Goal: Complete application form

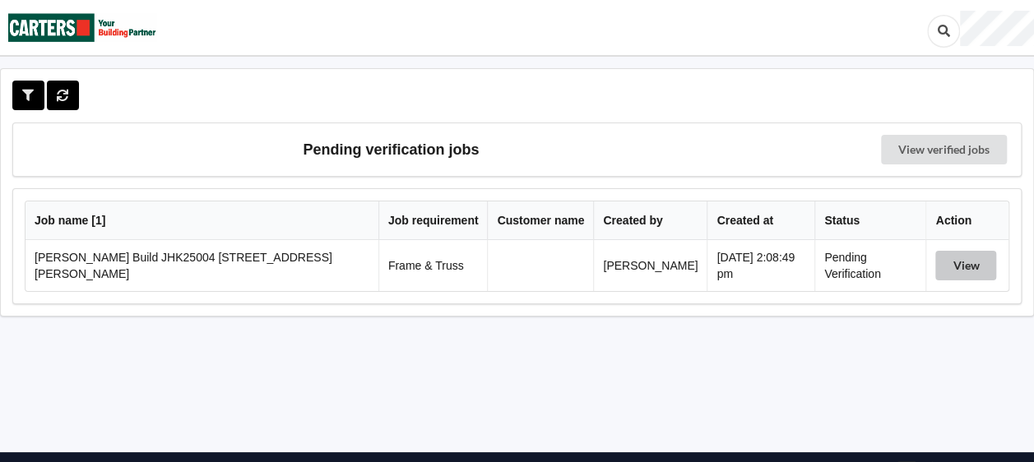
click at [973, 267] on button "View" at bounding box center [966, 266] width 61 height 30
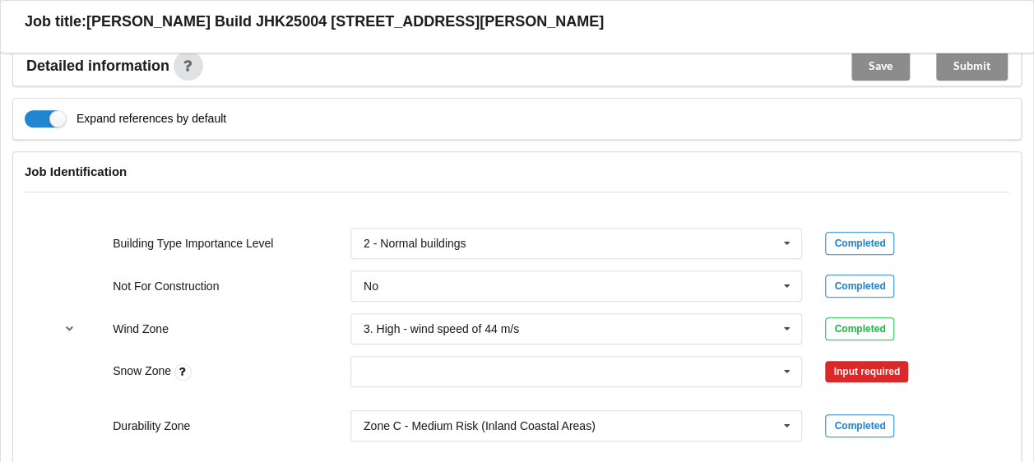
scroll to position [658, 0]
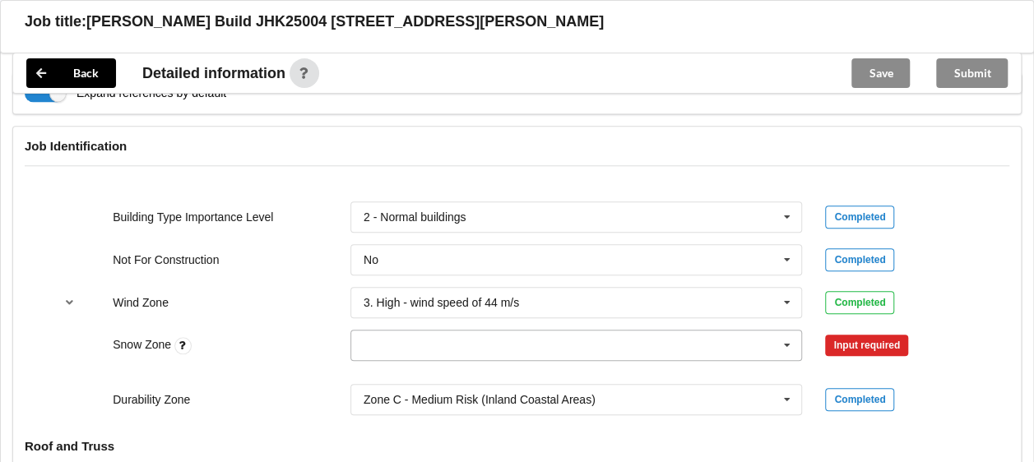
click at [788, 343] on icon at bounding box center [787, 346] width 25 height 30
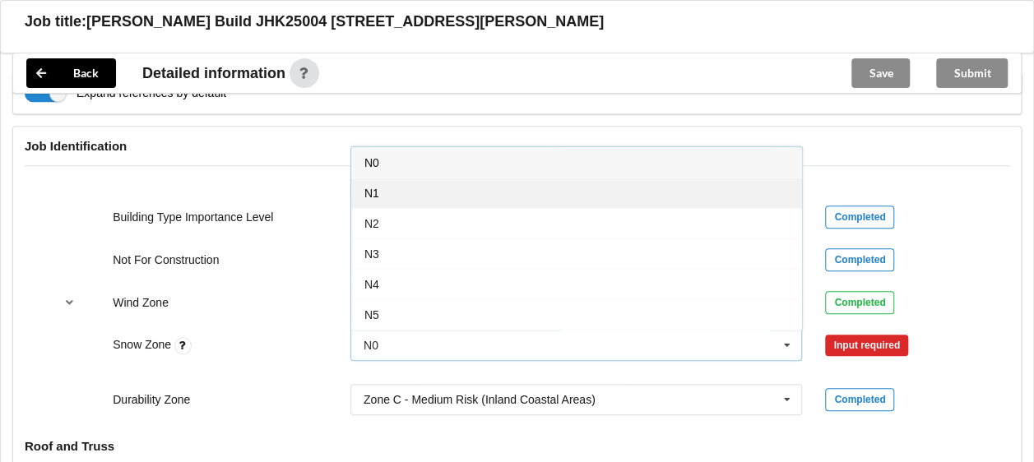
click at [365, 191] on span "N1" at bounding box center [372, 193] width 15 height 13
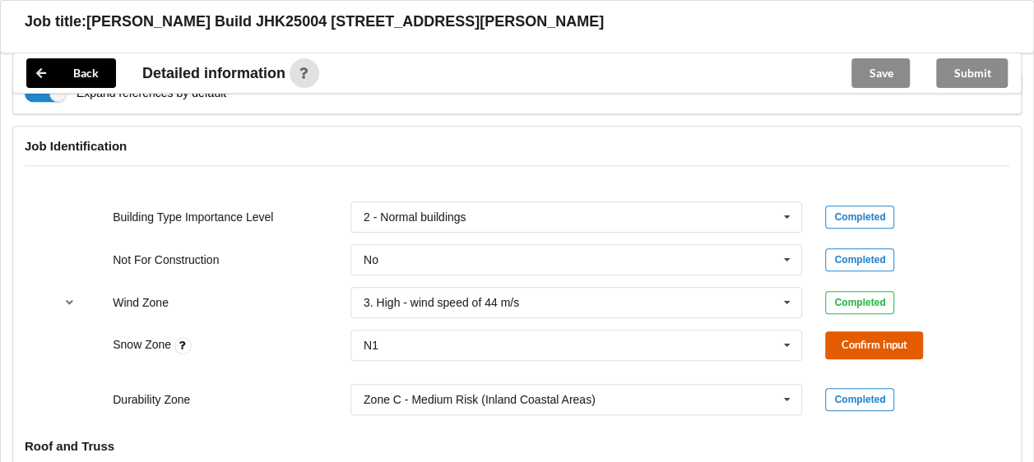
click at [864, 349] on button "Confirm input" at bounding box center [874, 345] width 98 height 27
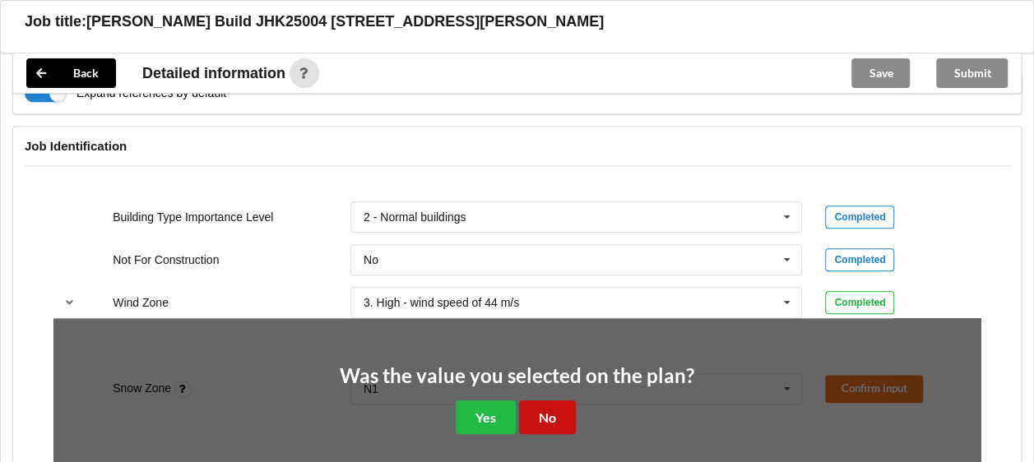
click at [553, 418] on button "No" at bounding box center [547, 418] width 57 height 34
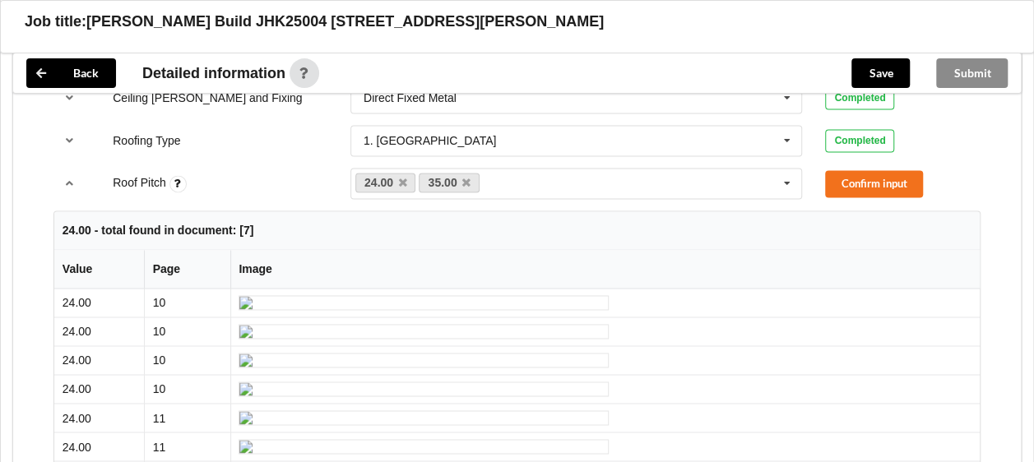
scroll to position [1070, 0]
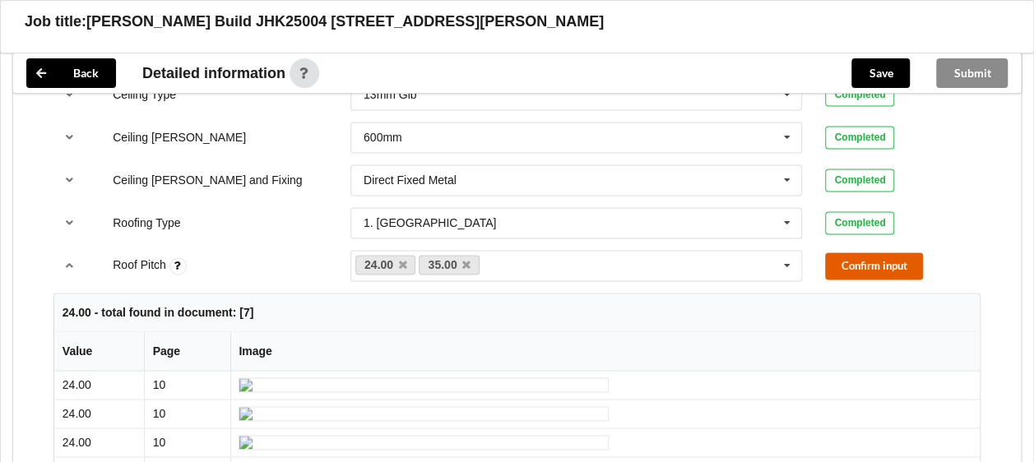
click at [854, 265] on button "Confirm input" at bounding box center [874, 266] width 98 height 27
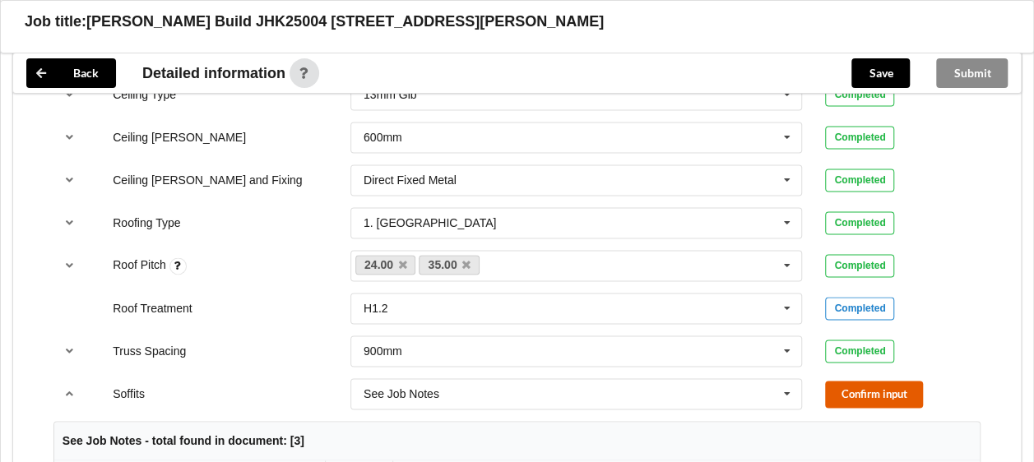
click at [855, 390] on button "Confirm input" at bounding box center [874, 394] width 98 height 27
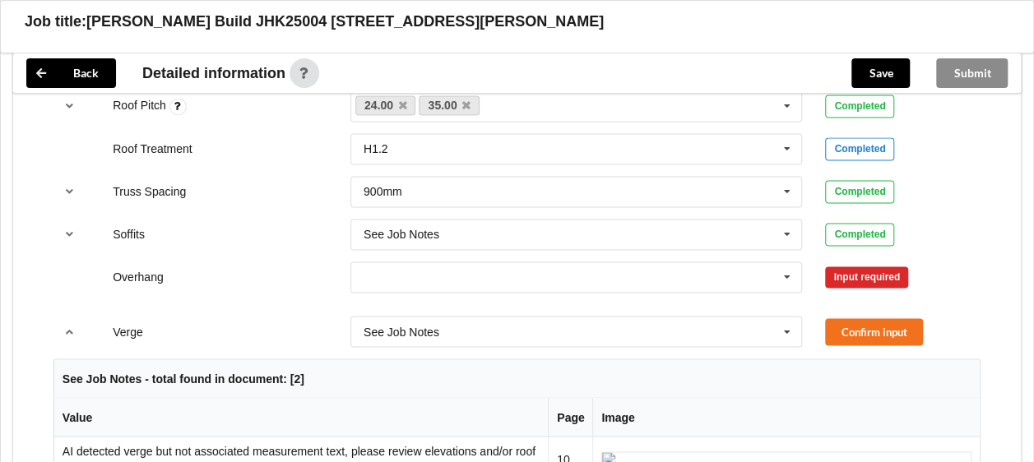
scroll to position [1234, 0]
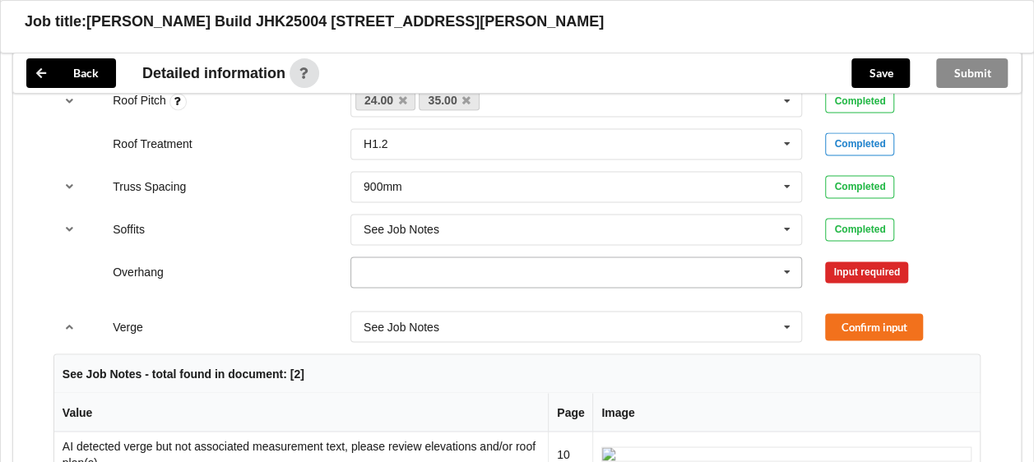
click at [788, 270] on icon at bounding box center [787, 273] width 25 height 30
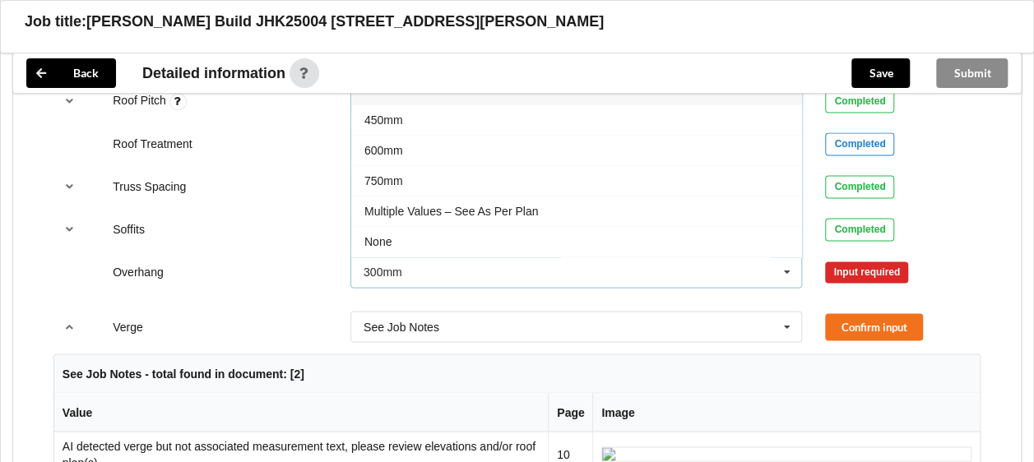
click at [503, 206] on span "Multiple Values – See As Per Plan" at bounding box center [452, 211] width 174 height 13
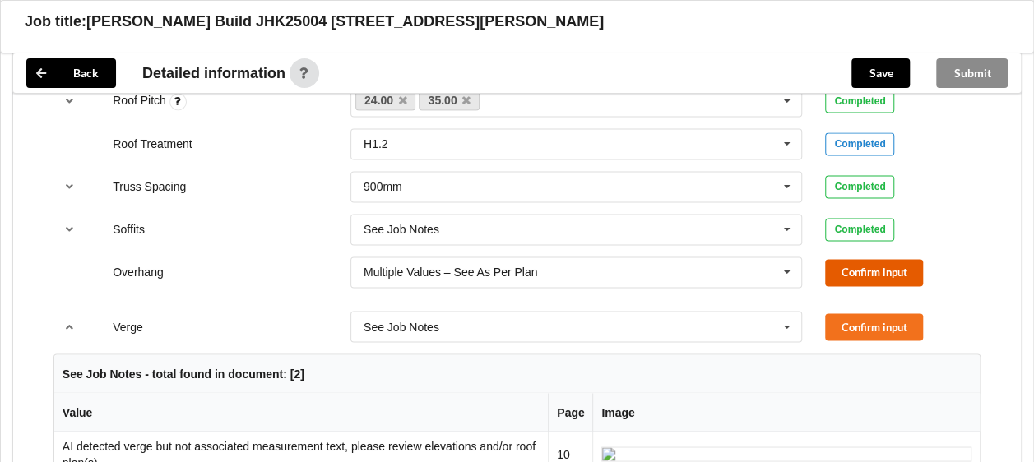
click at [850, 268] on button "Confirm input" at bounding box center [874, 272] width 98 height 27
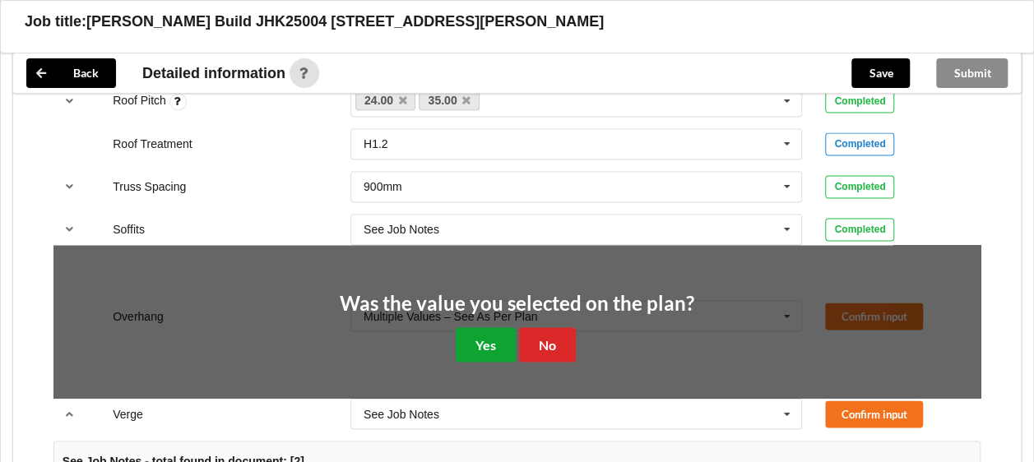
click at [495, 347] on button "Yes" at bounding box center [486, 344] width 60 height 34
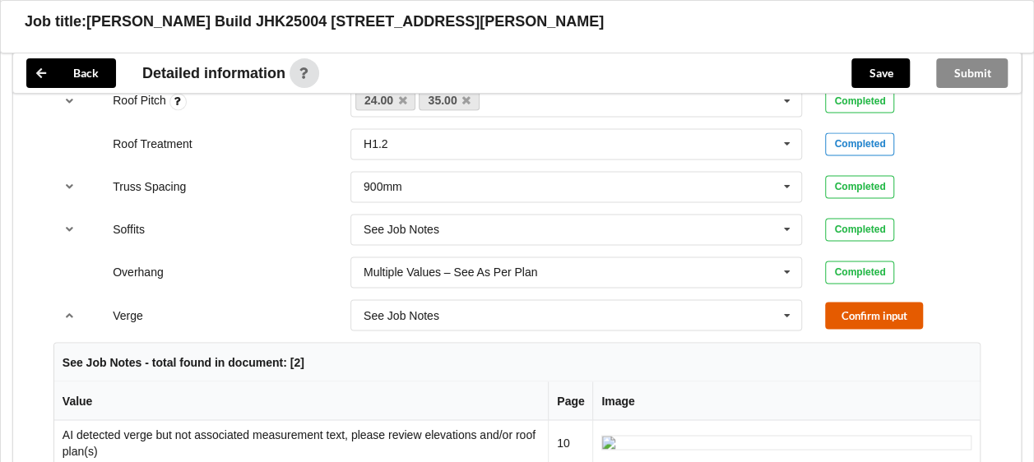
click at [864, 313] on button "Confirm input" at bounding box center [874, 315] width 98 height 27
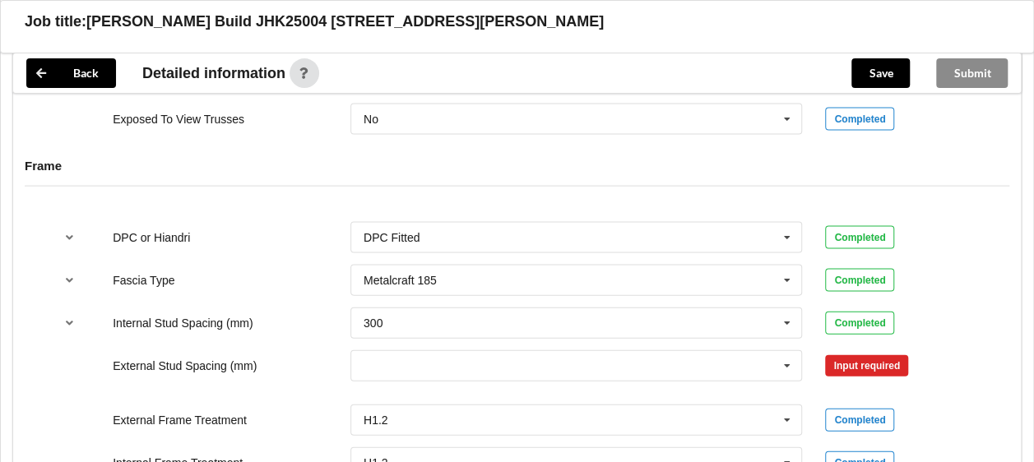
scroll to position [1646, 0]
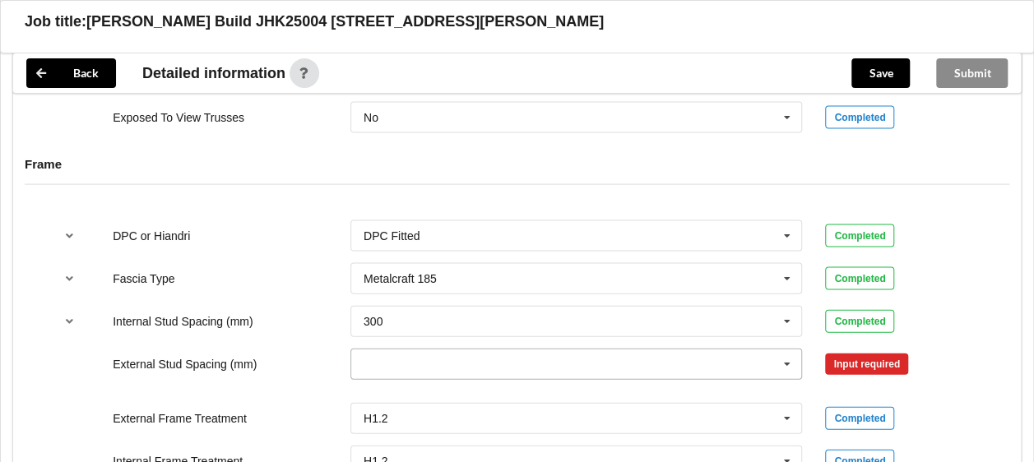
click at [787, 362] on icon at bounding box center [787, 365] width 25 height 30
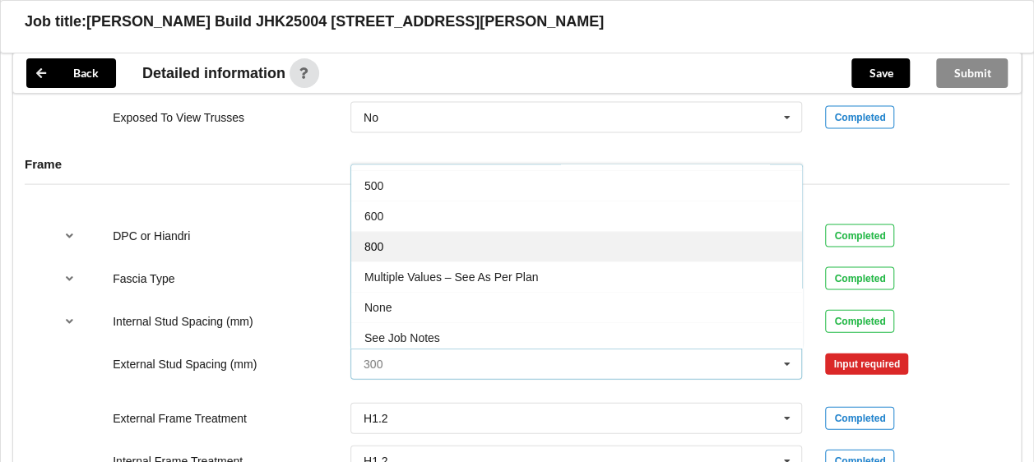
scroll to position [87, 0]
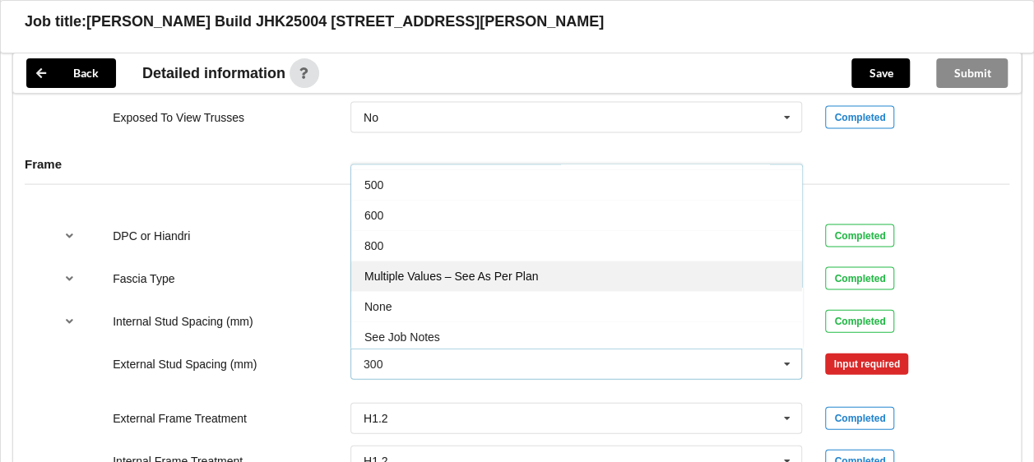
click at [425, 280] on div "Multiple Values – See As Per Plan" at bounding box center [576, 276] width 451 height 30
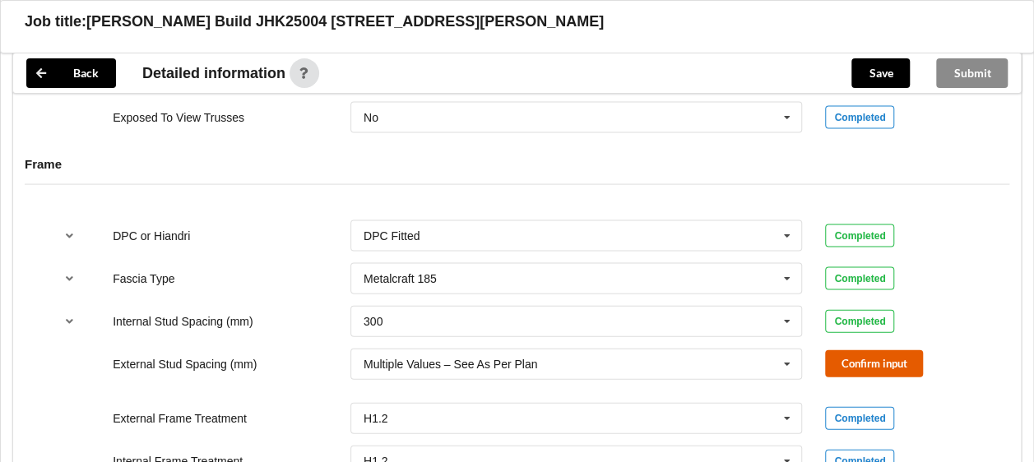
click at [852, 366] on button "Confirm input" at bounding box center [874, 364] width 98 height 27
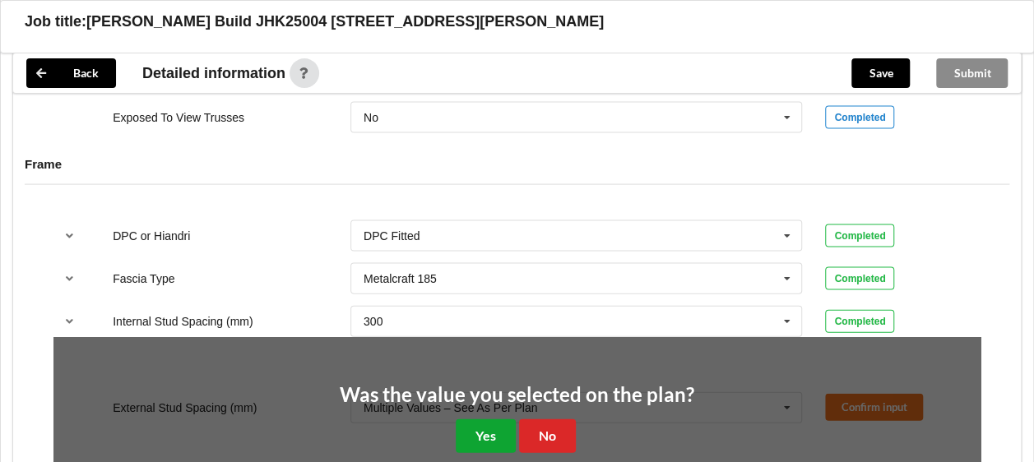
click at [489, 431] on button "Yes" at bounding box center [486, 437] width 60 height 34
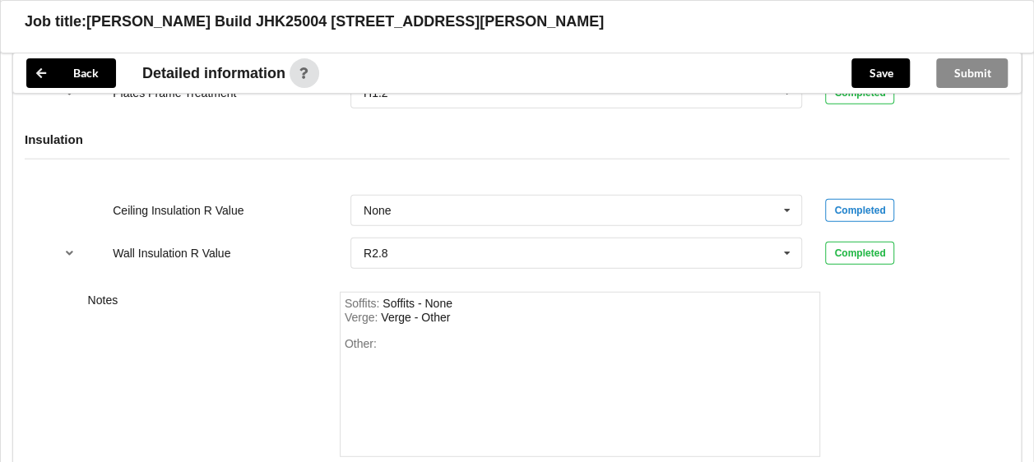
scroll to position [2070, 0]
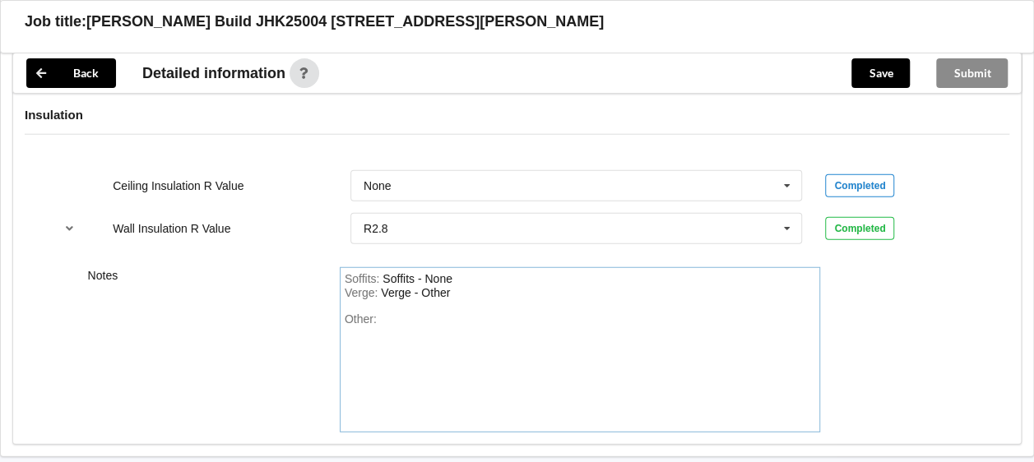
click at [396, 313] on div "Other:" at bounding box center [580, 370] width 471 height 115
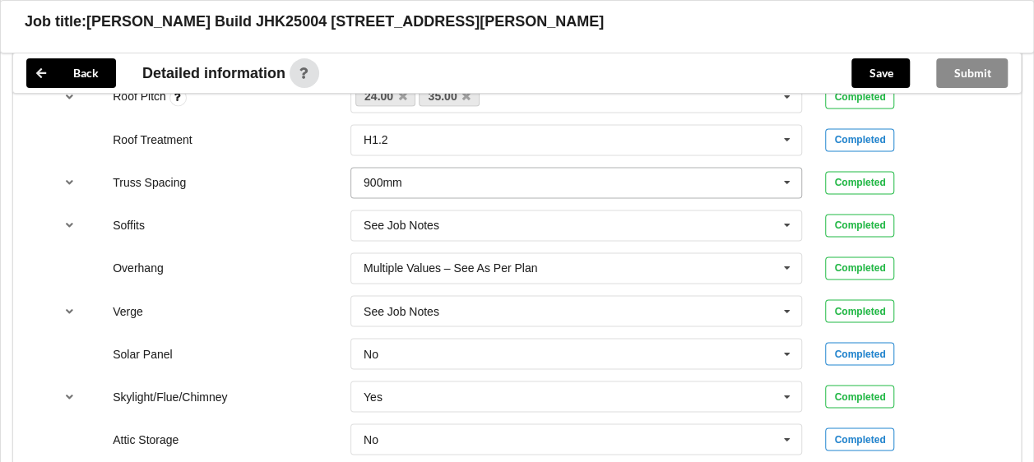
scroll to position [1234, 0]
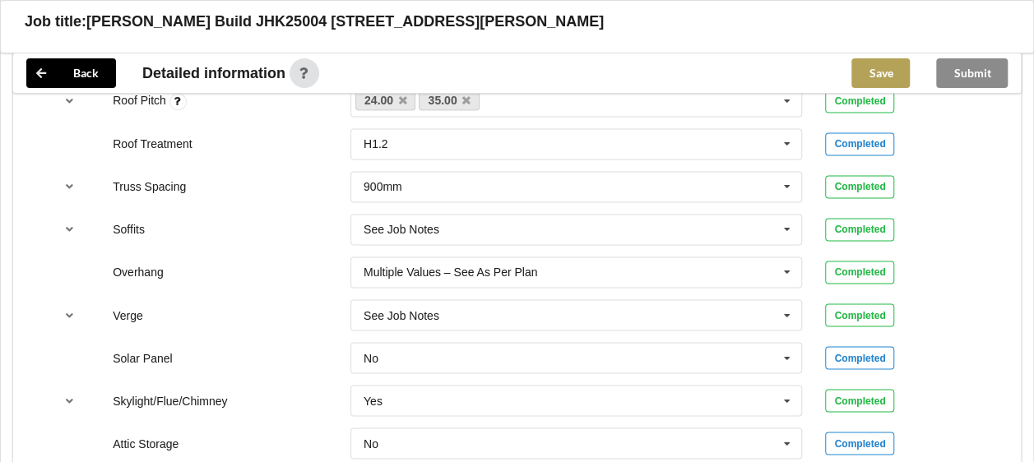
click at [876, 76] on button "Save" at bounding box center [881, 73] width 58 height 30
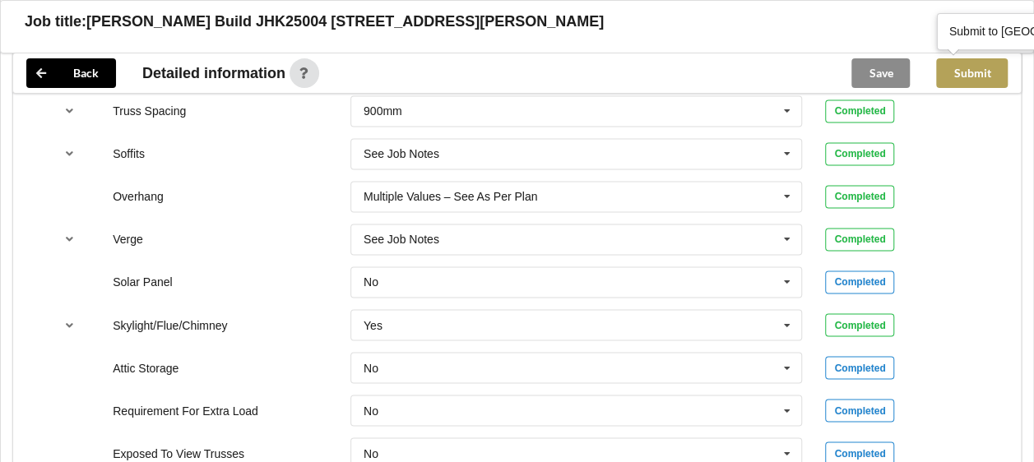
click at [964, 72] on button "Submit" at bounding box center [972, 73] width 72 height 30
